Goal: Task Accomplishment & Management: Manage account settings

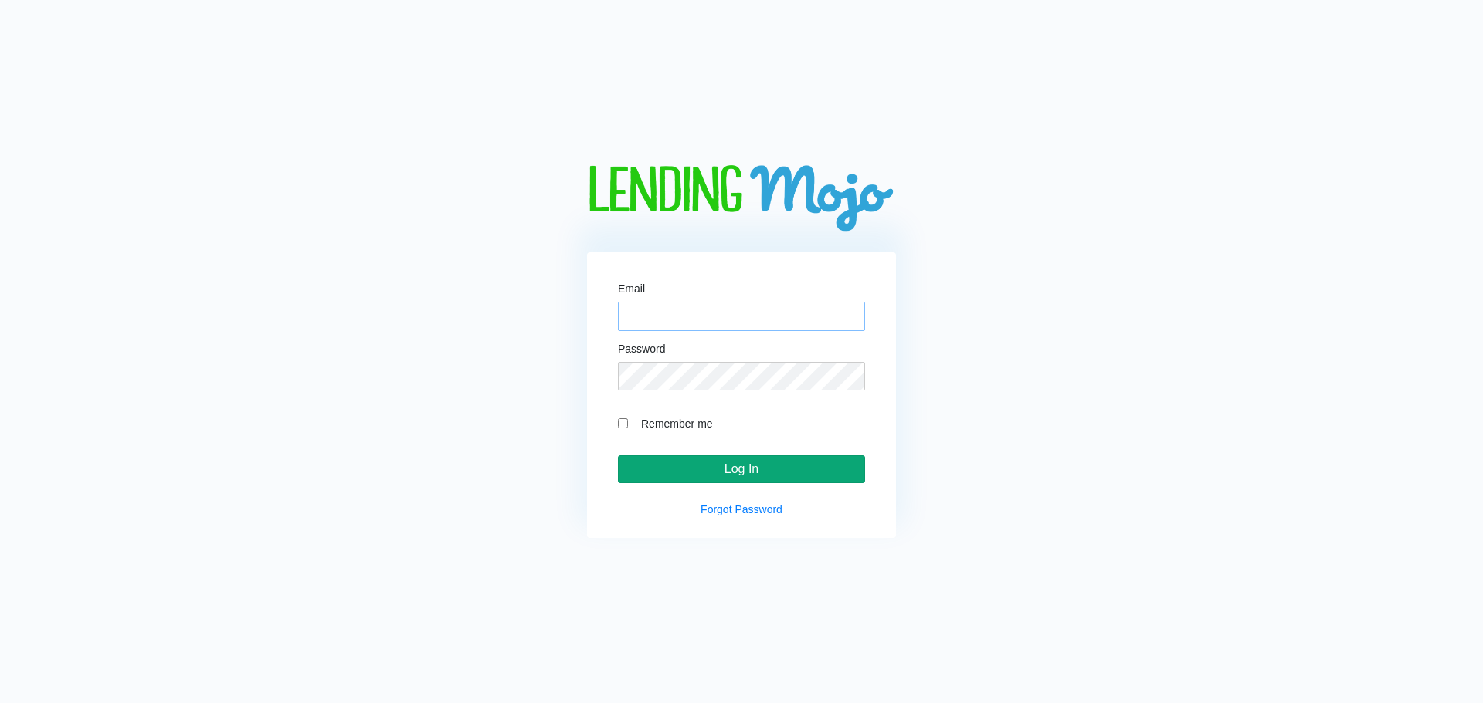
type input "[EMAIL_ADDRESS][DOMAIN_NAME]"
click at [791, 471] on input "Log In" at bounding box center [741, 470] width 247 height 28
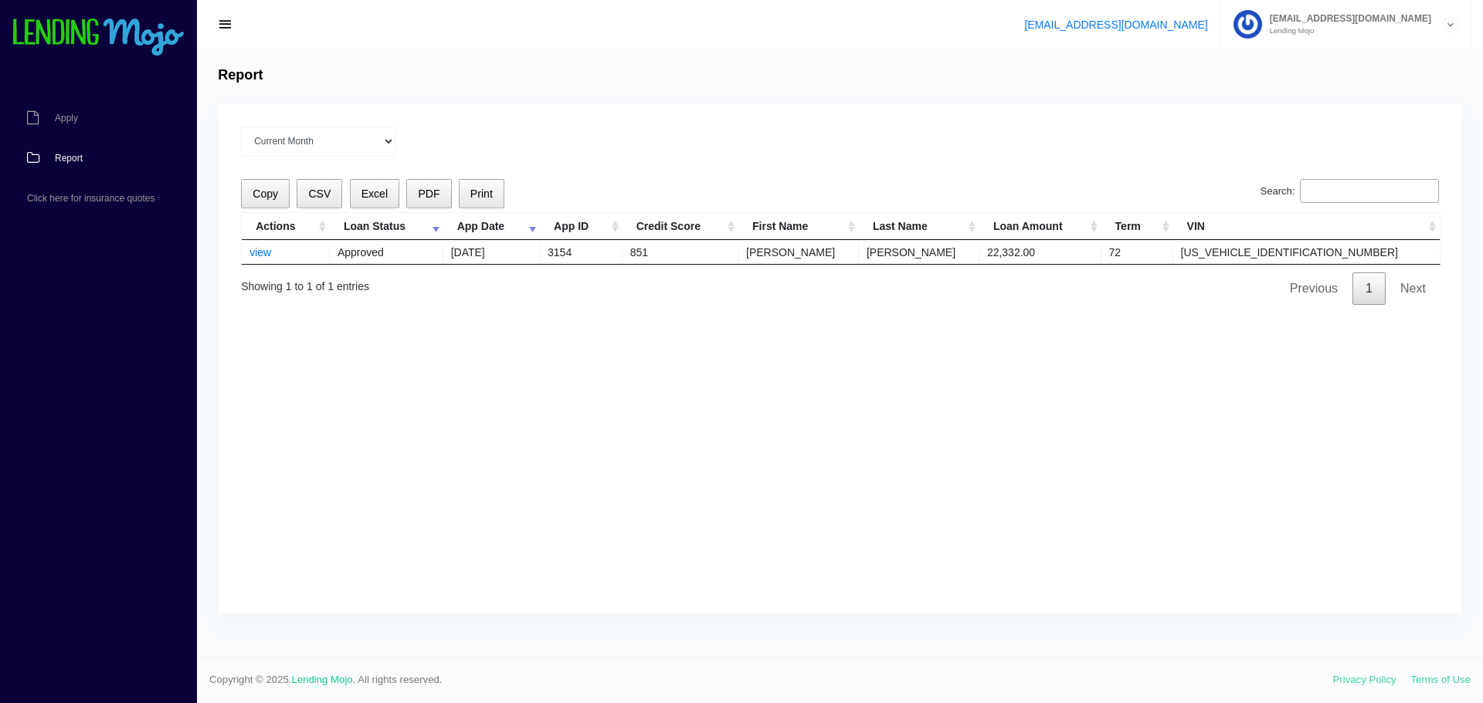
click at [1340, 19] on span "[EMAIL_ADDRESS][DOMAIN_NAME]" at bounding box center [1346, 18] width 169 height 9
click at [1311, 58] on link "Manage Account" at bounding box center [1346, 62] width 248 height 22
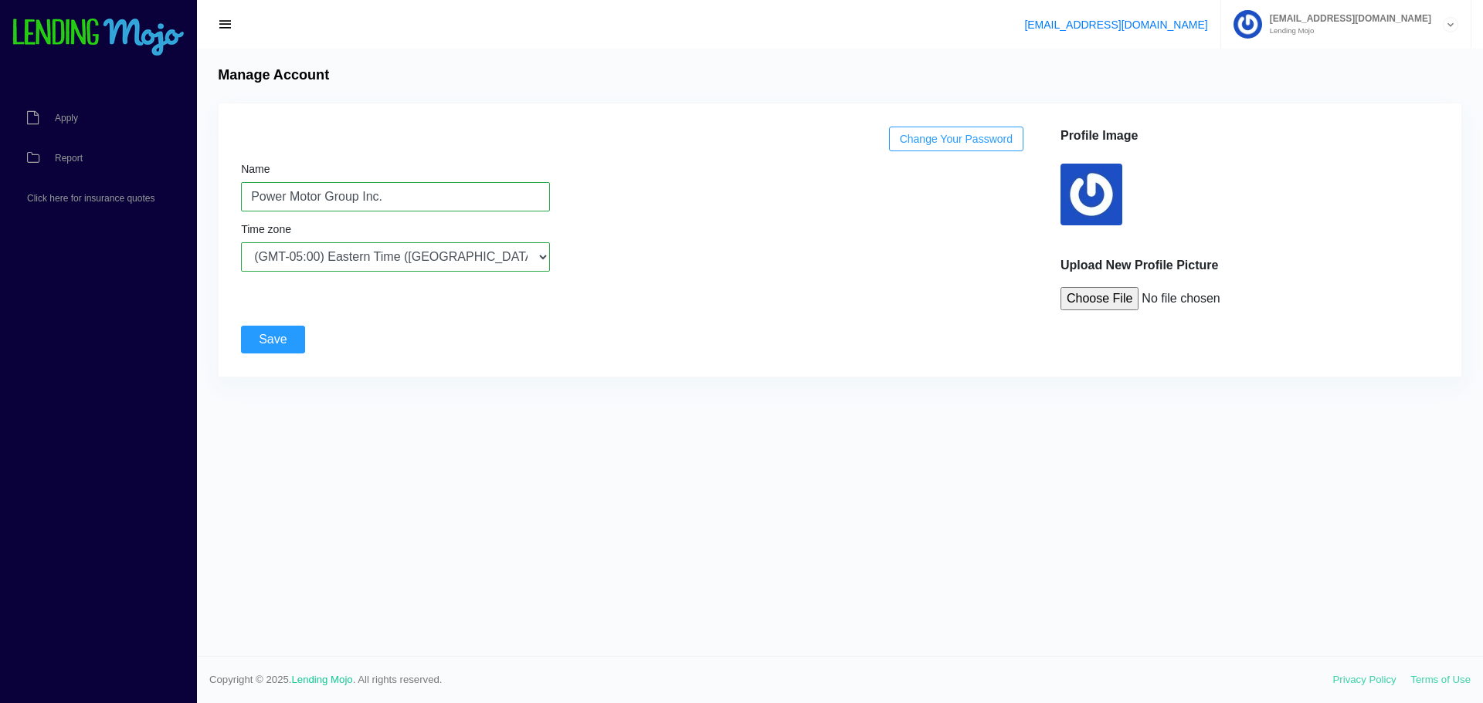
click at [1455, 19] on icon at bounding box center [1450, 25] width 14 height 15
click at [1310, 86] on link "Sign Out" at bounding box center [1346, 84] width 248 height 22
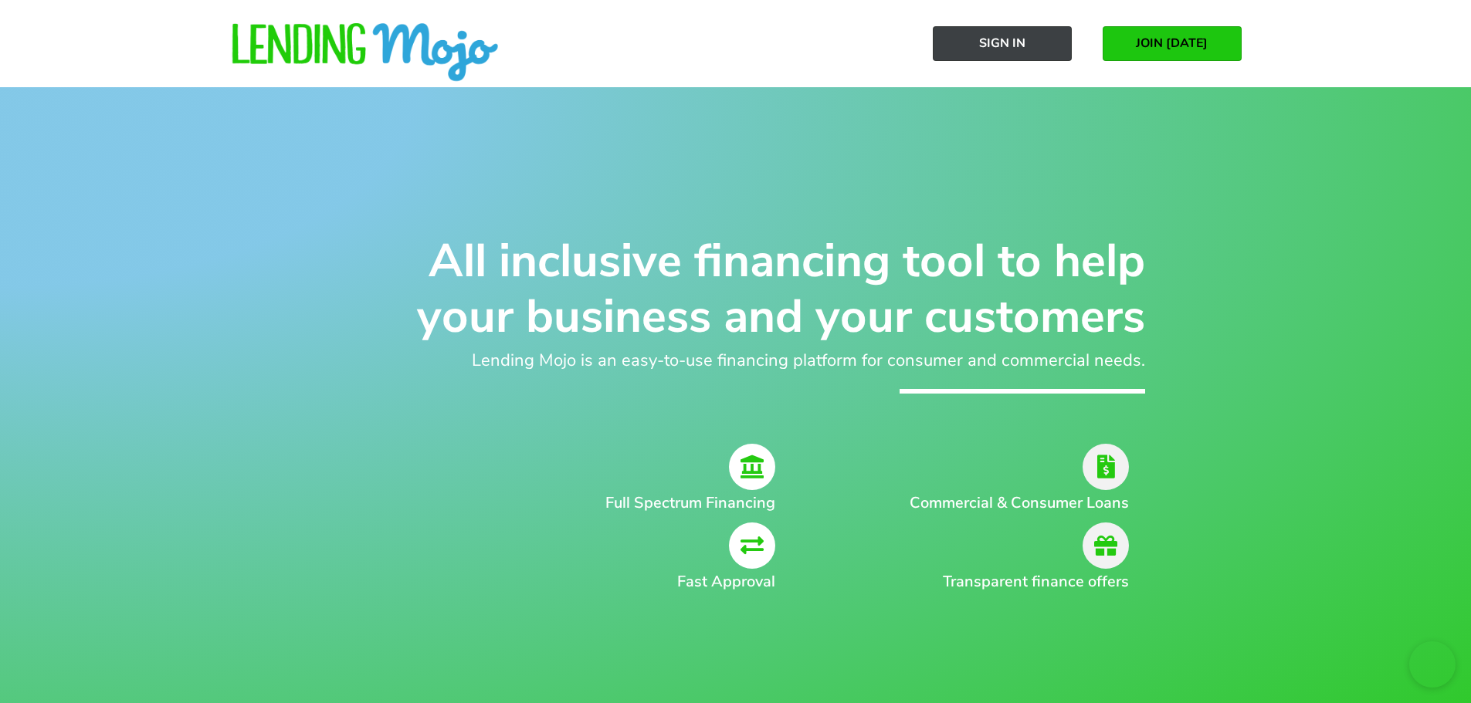
click at [970, 38] on link "Sign In" at bounding box center [1002, 43] width 139 height 35
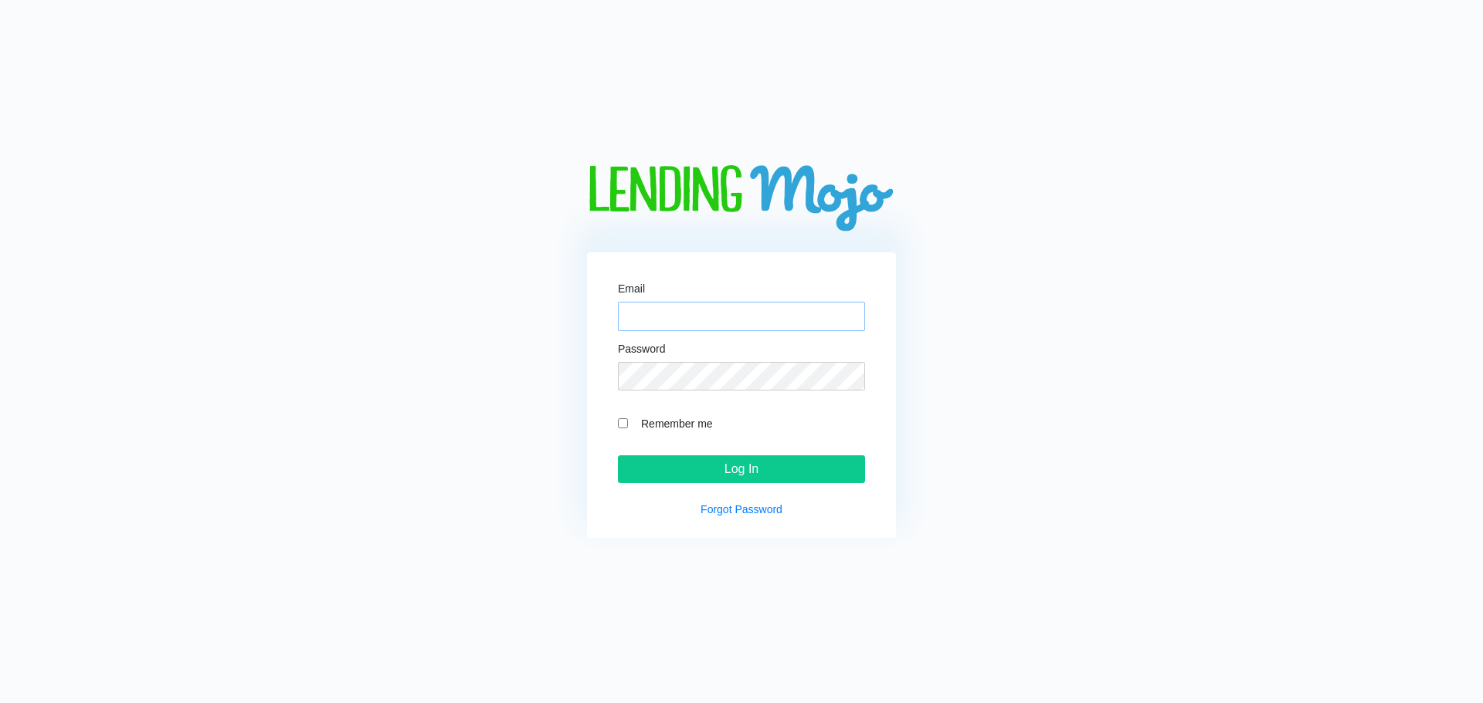
type input "[EMAIL_ADDRESS][DOMAIN_NAME]"
